Goal: Navigation & Orientation: Find specific page/section

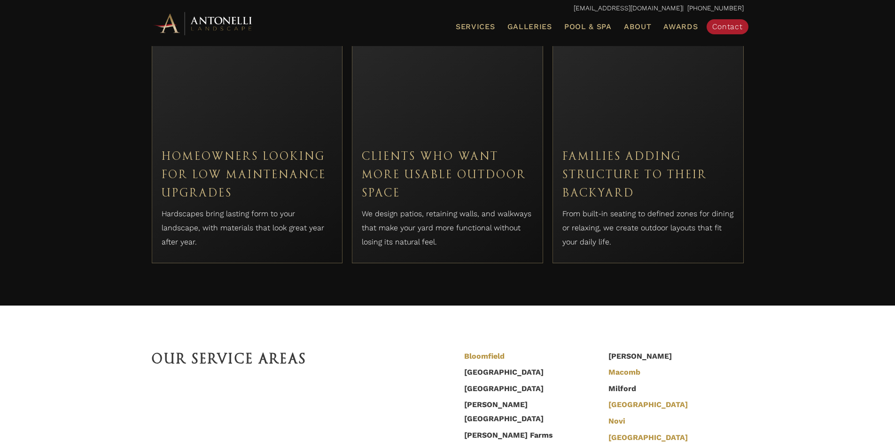
scroll to position [3288, 0]
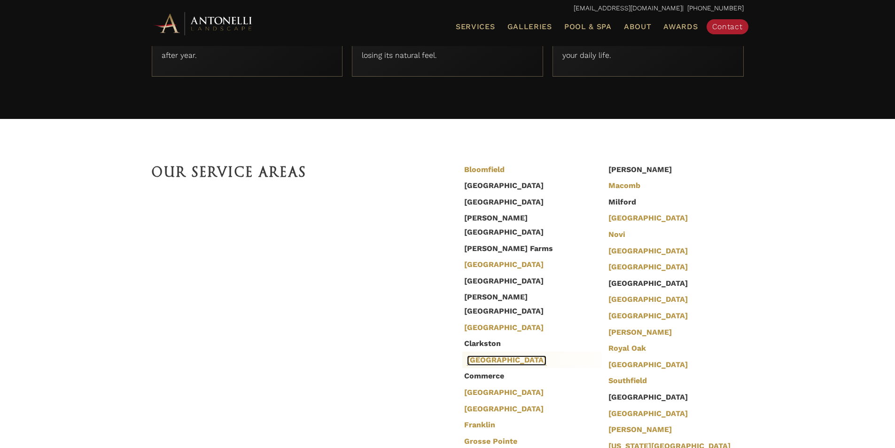
click at [493, 355] on link "[GEOGRAPHIC_DATA]" at bounding box center [506, 360] width 79 height 10
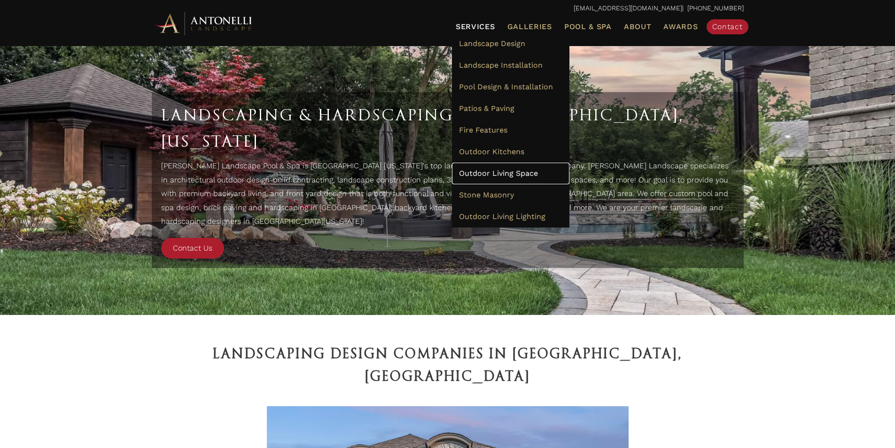
click at [495, 177] on span "Outdoor Living Space" at bounding box center [498, 173] width 79 height 9
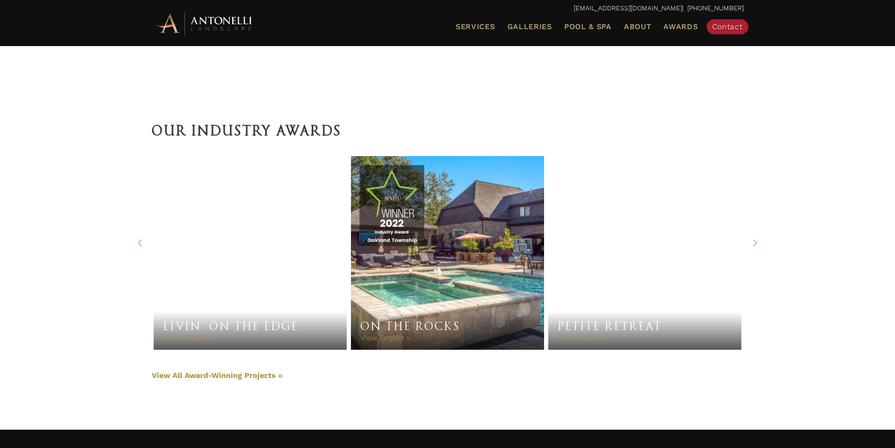
scroll to position [1644, 0]
